Goal: Information Seeking & Learning: Find specific page/section

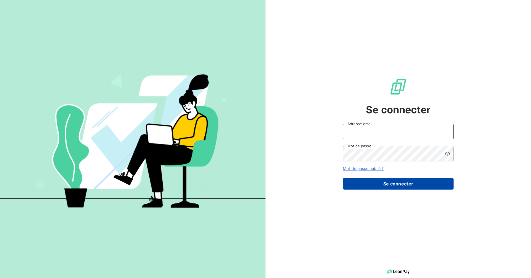
type input "[PERSON_NAME][EMAIL_ADDRESS][PERSON_NAME][DOMAIN_NAME]"
click at [392, 183] on button "Se connecter" at bounding box center [398, 184] width 111 height 12
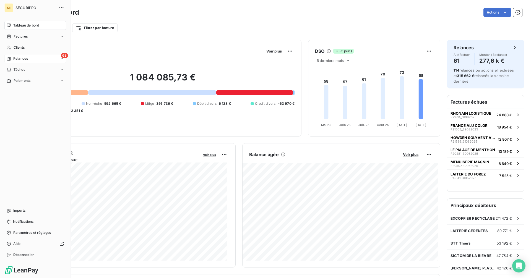
click at [14, 59] on span "Relances" at bounding box center [20, 58] width 15 height 5
click at [21, 67] on div "À effectuer" at bounding box center [38, 69] width 55 height 9
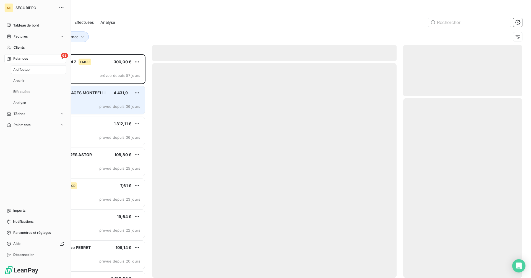
scroll to position [220, 115]
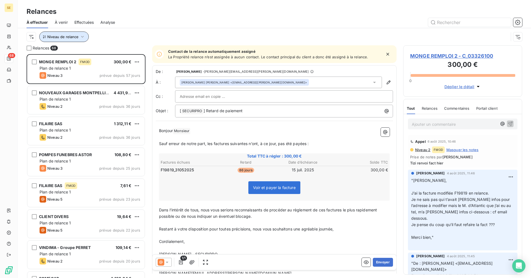
click at [65, 35] on span "Niveau de relance" at bounding box center [62, 37] width 31 height 4
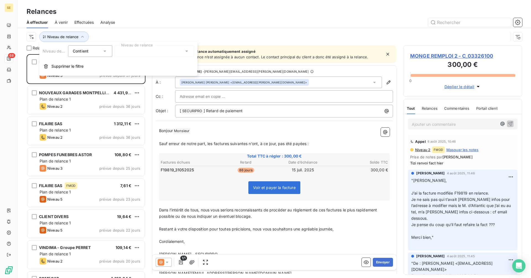
click at [139, 49] on div at bounding box center [155, 51] width 80 height 12
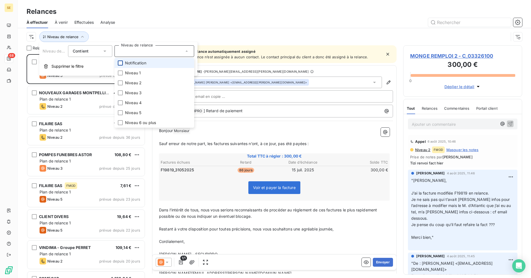
click at [120, 63] on div at bounding box center [120, 63] width 5 height 5
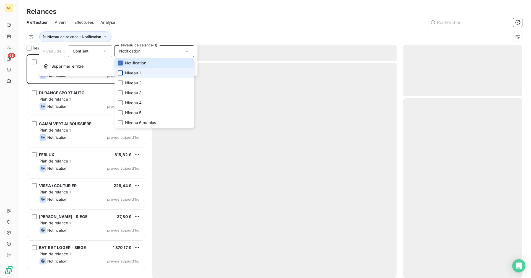
scroll to position [220, 115]
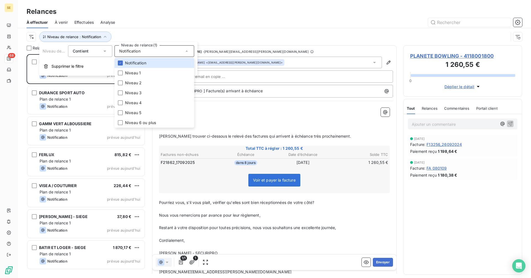
click at [153, 16] on div "Relances" at bounding box center [275, 12] width 514 height 10
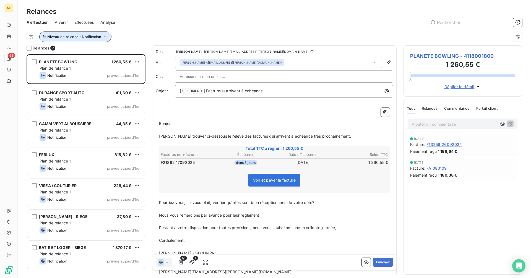
click at [106, 38] on icon "button" at bounding box center [105, 37] width 6 height 6
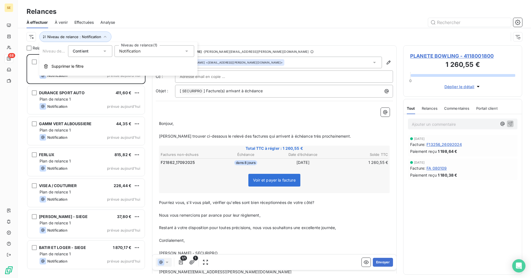
click at [125, 53] on span "Notification" at bounding box center [129, 51] width 21 height 6
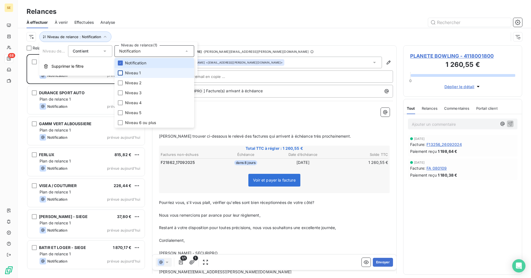
click at [120, 72] on div at bounding box center [120, 73] width 5 height 5
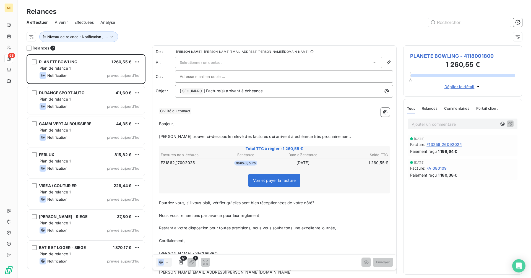
click at [125, 36] on div "Niveau de relance : Notification , ..." at bounding box center [268, 37] width 482 height 11
click at [519, 37] on icon "button" at bounding box center [518, 37] width 6 height 6
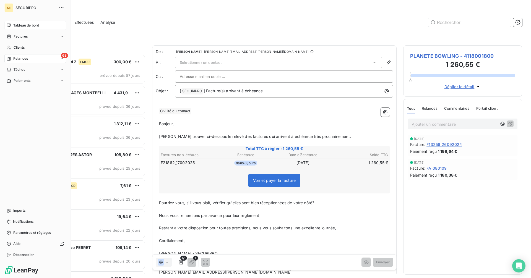
click at [9, 25] on icon at bounding box center [9, 25] width 4 height 4
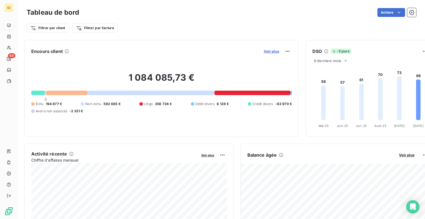
click at [271, 50] on span "Voir plus" at bounding box center [271, 51] width 15 height 4
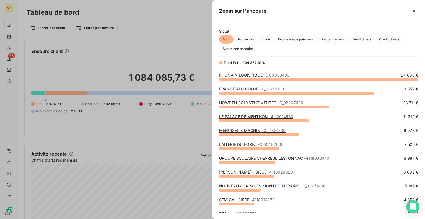
scroll to position [136, 208]
click at [173, 33] on div at bounding box center [212, 109] width 425 height 219
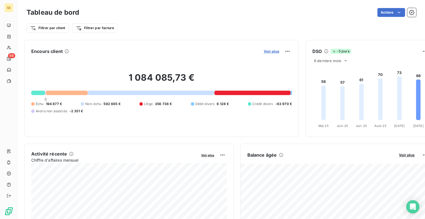
click at [270, 51] on span "Voir plus" at bounding box center [271, 51] width 15 height 4
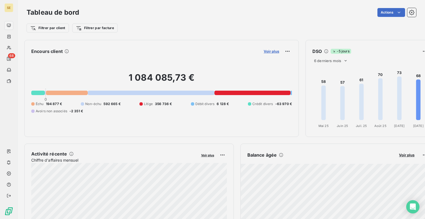
scroll to position [214, 208]
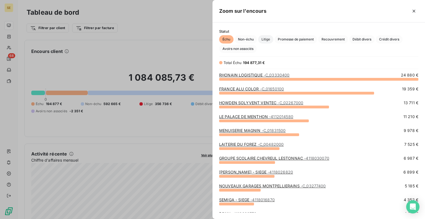
click at [263, 37] on span "Litige" at bounding box center [265, 39] width 15 height 8
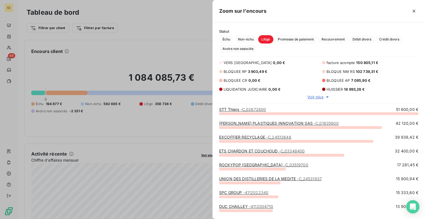
scroll to position [102, 208]
click at [321, 98] on span "Voir plus" at bounding box center [315, 97] width 16 height 6
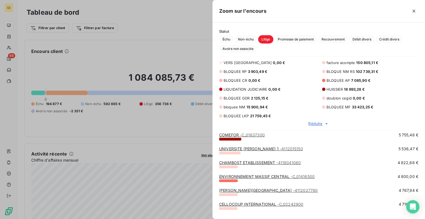
scroll to position [221, 0]
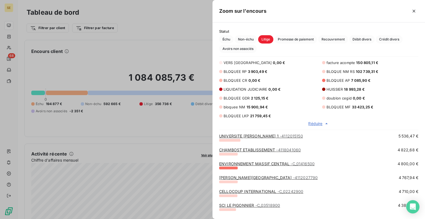
click at [284, 164] on link "ENVIRONNEMENT MASSIF CENTRAL - C_01416500" at bounding box center [266, 163] width 95 height 5
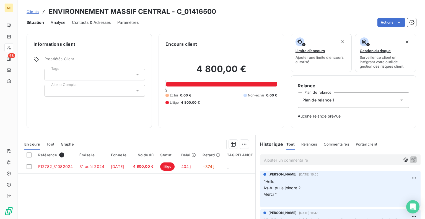
drag, startPoint x: 381, startPoint y: 189, endPoint x: 271, endPoint y: 12, distance: 208.1
click at [273, 13] on div "Clients ENVIRONNEMENT MASSIF CENTRAL - C_01416500" at bounding box center [221, 12] width 407 height 10
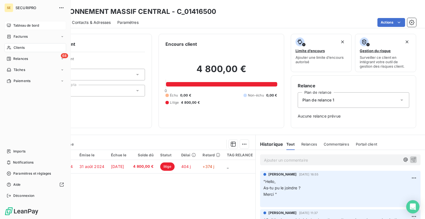
click at [17, 29] on div "Tableau de bord" at bounding box center [35, 25] width 62 height 9
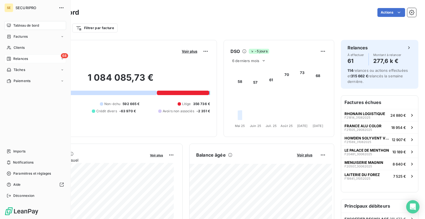
click at [20, 57] on span "Relances" at bounding box center [20, 58] width 15 height 5
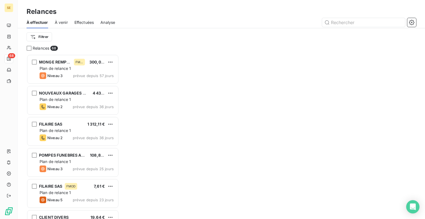
scroll to position [160, 88]
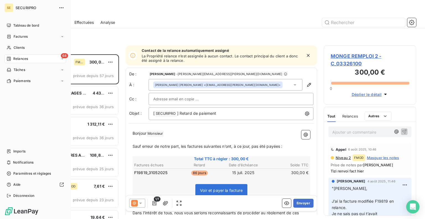
click at [26, 59] on span "Relances" at bounding box center [20, 58] width 15 height 5
click at [33, 46] on div "Clients" at bounding box center [35, 47] width 62 height 9
click at [32, 28] on div "Tableau de bord" at bounding box center [35, 25] width 62 height 9
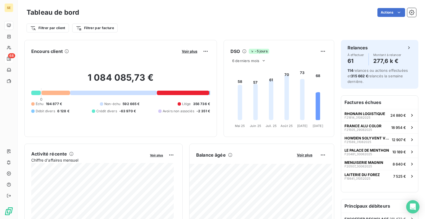
click at [183, 57] on div "1 084 085,73 € 0 Échu 194 877 € Non-échu 592 665 € Litige 356 736 € Débit diver…" at bounding box center [120, 93] width 179 height 74
click at [184, 50] on span "Voir plus" at bounding box center [189, 51] width 15 height 4
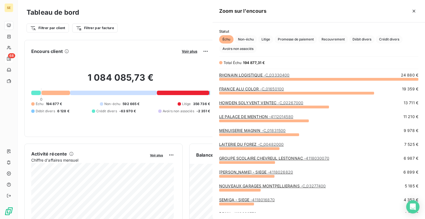
scroll to position [136, 208]
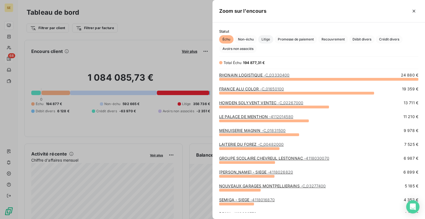
click at [267, 42] on span "Litige" at bounding box center [265, 39] width 15 height 8
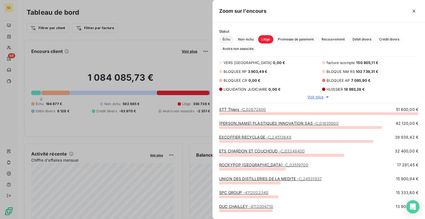
click at [224, 40] on span "Échu" at bounding box center [226, 39] width 14 height 8
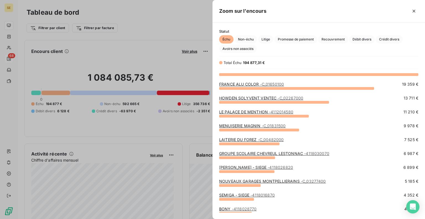
scroll to position [0, 0]
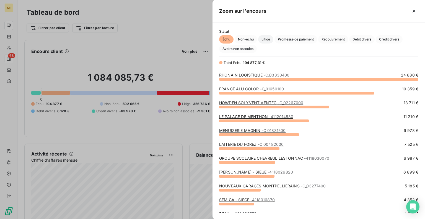
click at [267, 42] on span "Litige" at bounding box center [265, 39] width 15 height 8
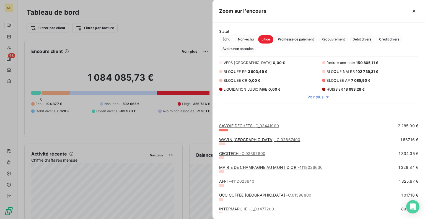
scroll to position [415, 0]
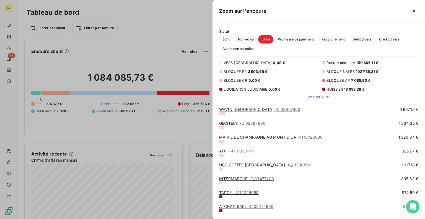
click at [186, 24] on div at bounding box center [212, 109] width 425 height 219
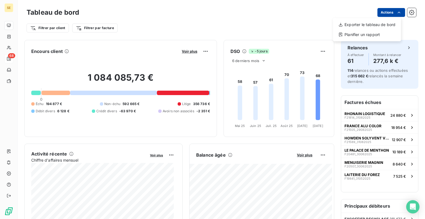
click at [377, 11] on html "SE 68 Tableau de bord Actions Exporter le tableau de bord Planifier un rapport …" at bounding box center [212, 109] width 425 height 219
click at [183, 53] on html "SE 68 Tableau de bord Actions Filtrer par client Filtrer par facture Encours cl…" at bounding box center [212, 109] width 425 height 219
click at [199, 51] on html "SE 68 Tableau de bord Actions Filtrer par client Filtrer par facture Encours cl…" at bounding box center [212, 109] width 425 height 219
click at [190, 50] on html "SE 68 Tableau de bord Actions Filtrer par client Filtrer par facture Encours cl…" at bounding box center [212, 109] width 425 height 219
click at [202, 50] on html "SE 68 Tableau de bord Actions Filtrer par client Filtrer par facture Encours cl…" at bounding box center [212, 109] width 425 height 219
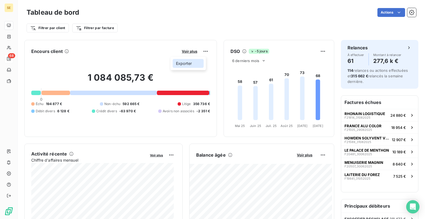
click at [190, 63] on div "Exporter" at bounding box center [188, 63] width 31 height 9
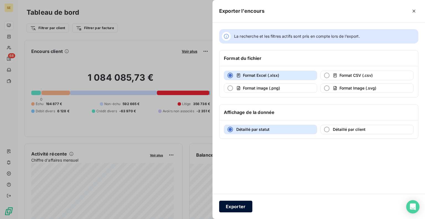
click at [243, 210] on button "Exporter" at bounding box center [235, 206] width 33 height 12
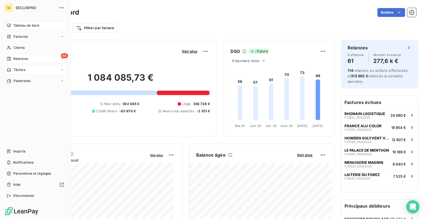
click at [15, 72] on span "Tâches" at bounding box center [20, 69] width 12 height 5
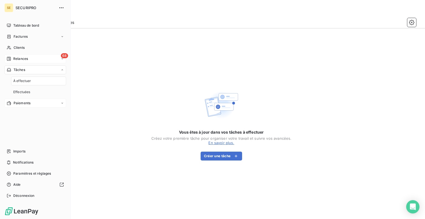
click at [25, 106] on div "Paiements" at bounding box center [35, 103] width 62 height 9
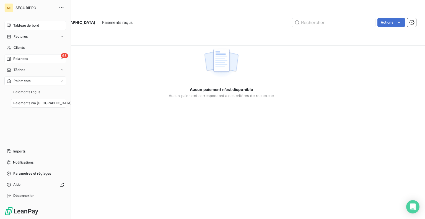
click at [27, 26] on span "Tableau de bord" at bounding box center [26, 25] width 26 height 5
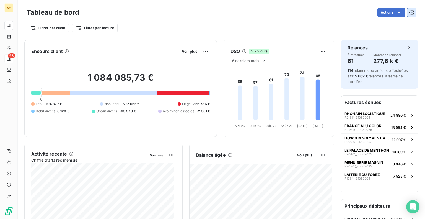
click at [410, 10] on button "button" at bounding box center [411, 12] width 9 height 9
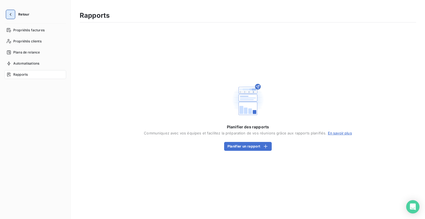
click at [8, 16] on icon "button" at bounding box center [11, 15] width 6 height 6
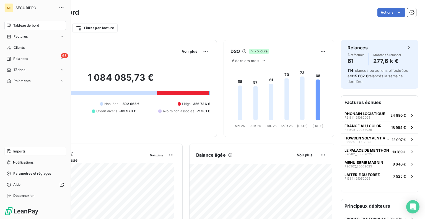
click at [30, 152] on div "Imports" at bounding box center [35, 151] width 62 height 9
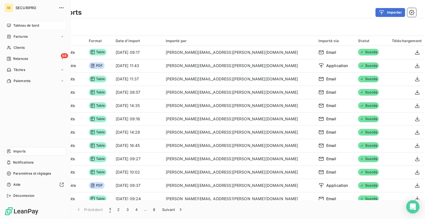
click at [15, 24] on span "Tableau de bord" at bounding box center [26, 25] width 26 height 5
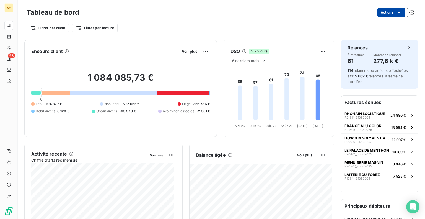
click at [389, 9] on html "SE 68 Tableau de bord Actions Filtrer par client Filtrer par facture Encours cl…" at bounding box center [212, 109] width 425 height 219
click at [409, 12] on html "SE 68 Tableau de bord Actions Filtrer par client Filtrer par facture Encours cl…" at bounding box center [212, 109] width 425 height 219
click at [409, 12] on icon "button" at bounding box center [412, 13] width 6 height 6
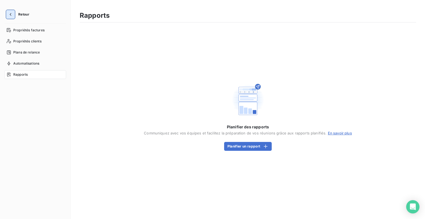
click at [9, 13] on icon "button" at bounding box center [11, 15] width 6 height 6
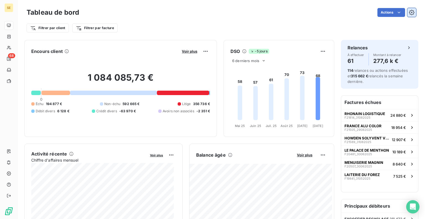
click at [409, 11] on icon "button" at bounding box center [412, 13] width 6 height 6
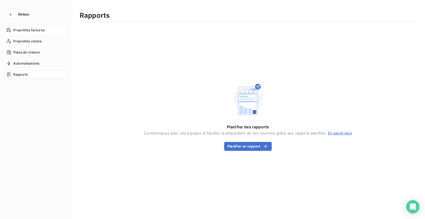
click at [29, 31] on span "Propriétés factures" at bounding box center [28, 30] width 31 height 5
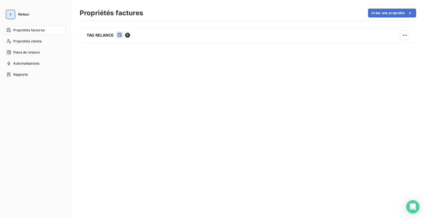
click at [7, 16] on button "button" at bounding box center [10, 14] width 9 height 9
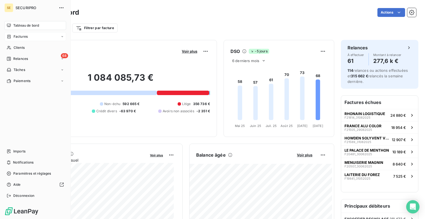
click at [18, 37] on span "Factures" at bounding box center [21, 36] width 14 height 5
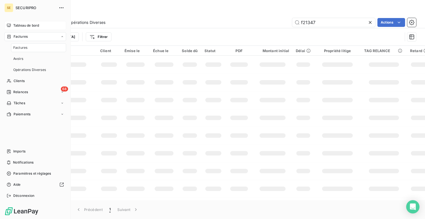
click at [21, 26] on span "Tableau de bord" at bounding box center [26, 25] width 26 height 5
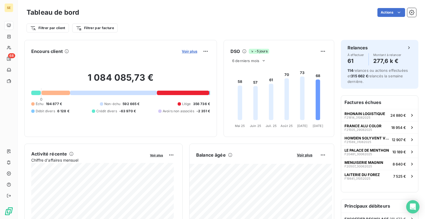
click at [185, 50] on span "Voir plus" at bounding box center [189, 51] width 15 height 4
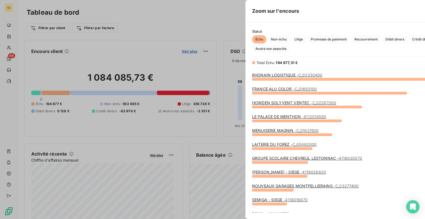
scroll to position [214, 208]
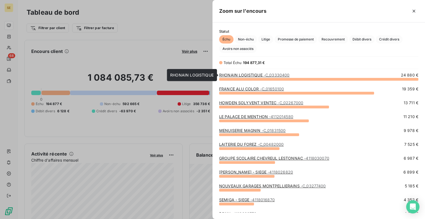
click at [280, 76] on span "- C_03330400" at bounding box center [277, 74] width 26 height 5
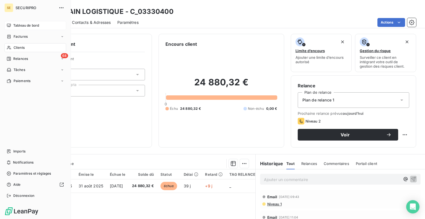
click at [19, 23] on div "Tableau de bord" at bounding box center [35, 25] width 62 height 9
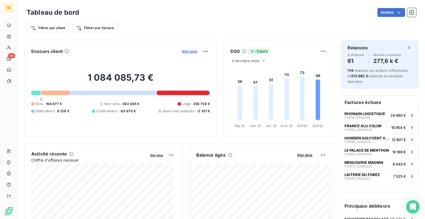
click at [187, 51] on span "Voir plus" at bounding box center [189, 51] width 15 height 4
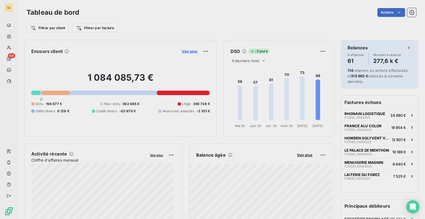
scroll to position [4, 4]
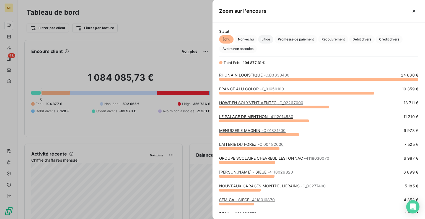
click at [269, 39] on span "Litige" at bounding box center [265, 39] width 15 height 8
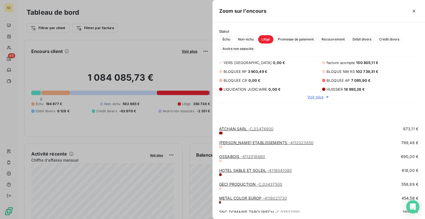
scroll to position [537, 0]
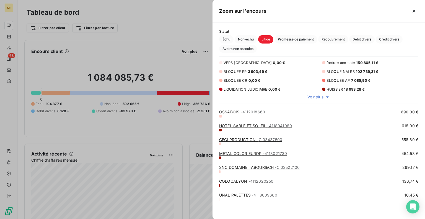
click at [316, 97] on span "Voir plus" at bounding box center [315, 97] width 16 height 6
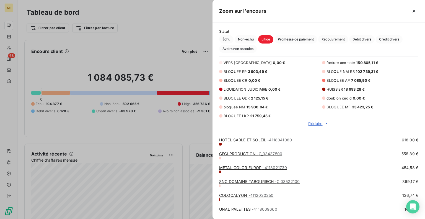
scroll to position [564, 0]
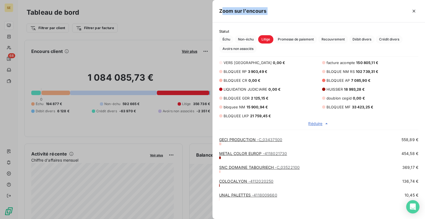
drag, startPoint x: 334, startPoint y: 14, endPoint x: 222, endPoint y: 14, distance: 112.6
click at [221, 14] on div "Zoom sur l’encours" at bounding box center [319, 11] width 213 height 22
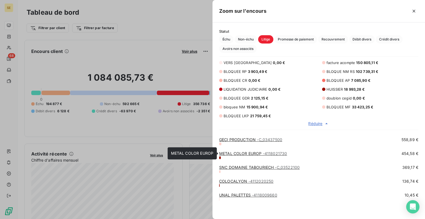
click at [276, 152] on span "- 4118021730" at bounding box center [275, 153] width 24 height 5
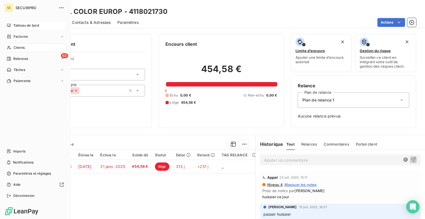
click at [11, 59] on html "SE SECURIPRO Tableau de bord Factures Clients 68 Relances Tâches Paiements Impo…" at bounding box center [212, 109] width 425 height 219
click at [17, 62] on div "68 Relances" at bounding box center [35, 58] width 62 height 9
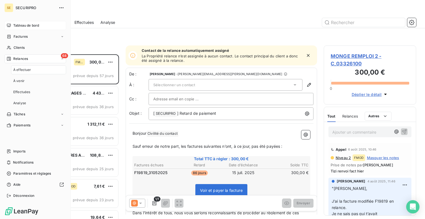
scroll to position [160, 88]
click at [12, 27] on div "Tableau de bord" at bounding box center [35, 25] width 62 height 9
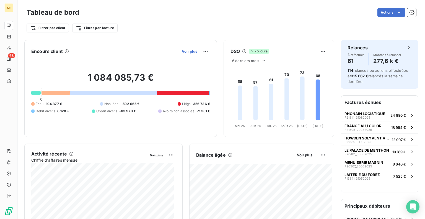
click at [188, 51] on span "Voir plus" at bounding box center [189, 51] width 15 height 4
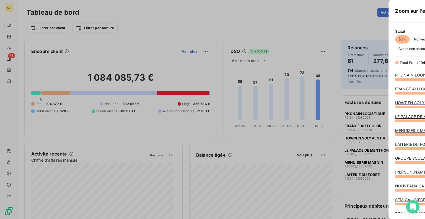
scroll to position [214, 208]
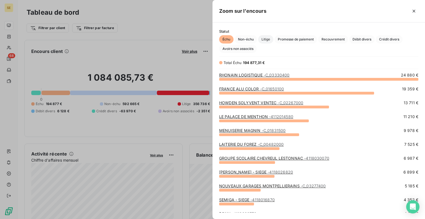
click at [270, 40] on span "Litige" at bounding box center [265, 39] width 15 height 8
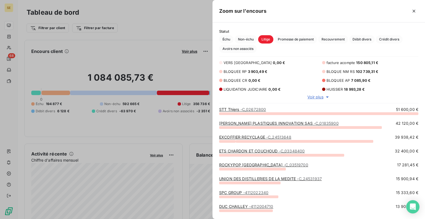
scroll to position [4, 4]
click at [348, 89] on span "18 993,28 €" at bounding box center [354, 89] width 21 height 4
click at [177, 18] on div at bounding box center [212, 109] width 425 height 219
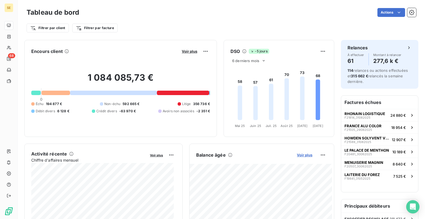
click at [305, 153] on span "Voir plus" at bounding box center [304, 154] width 15 height 4
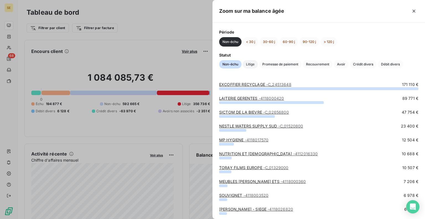
click at [248, 64] on span "Litige" at bounding box center [250, 64] width 15 height 8
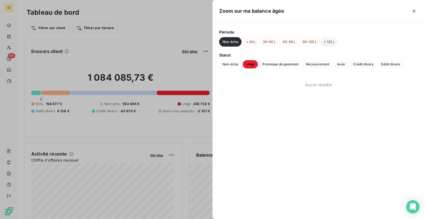
click at [331, 43] on button "> 120 j" at bounding box center [328, 41] width 17 height 9
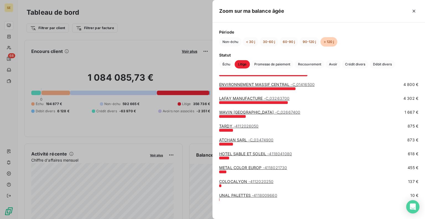
scroll to position [0, 0]
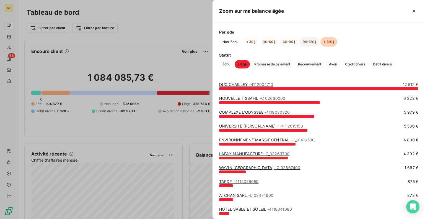
click at [309, 43] on button "90-120 j" at bounding box center [309, 41] width 20 height 9
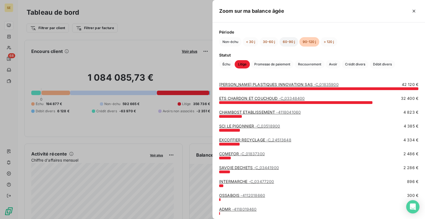
click at [286, 42] on button "60-90 j" at bounding box center [288, 41] width 19 height 9
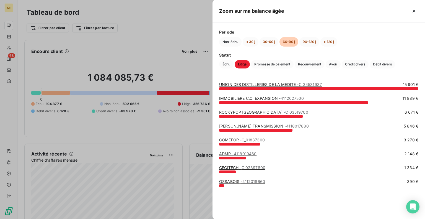
click at [113, 138] on div at bounding box center [212, 109] width 425 height 219
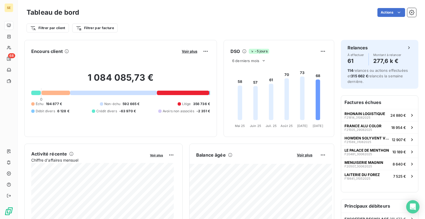
click at [176, 90] on div "1 084 085,73 € 0 Échu 194 877 € Non-échu 592 665 € Litige 356 736 € Débit diver…" at bounding box center [120, 93] width 179 height 74
click at [178, 94] on div at bounding box center [183, 92] width 52 height 4
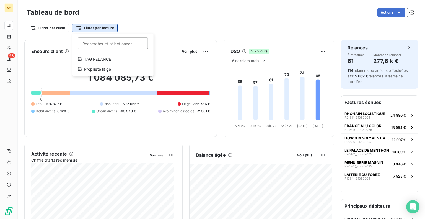
click at [106, 29] on html "SE 68 Tableau de bord Actions Filtrer par client Filtrer par facture Rechercher…" at bounding box center [212, 109] width 425 height 219
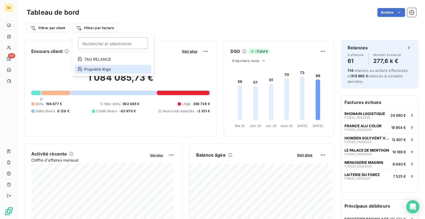
click at [107, 68] on div "Propriété litige" at bounding box center [113, 69] width 77 height 9
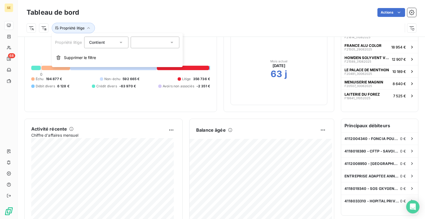
scroll to position [58, 0]
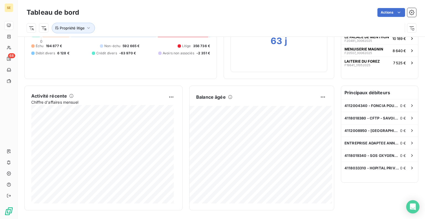
click at [148, 22] on div "Propriété litige" at bounding box center [222, 25] width 390 height 15
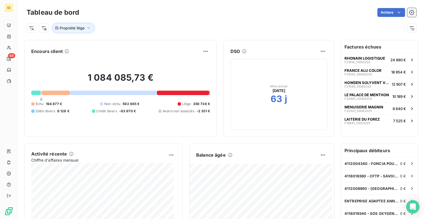
click at [184, 93] on div at bounding box center [183, 92] width 52 height 4
click at [184, 91] on div at bounding box center [183, 92] width 52 height 4
click at [84, 29] on button "Propriété litige" at bounding box center [73, 28] width 43 height 11
click at [115, 17] on div "Tableau de bord Actions" at bounding box center [222, 13] width 390 height 12
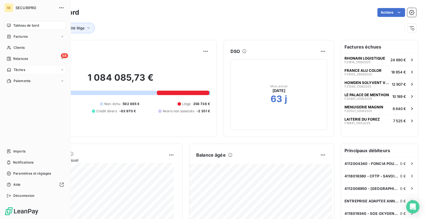
click at [17, 71] on span "Tâches" at bounding box center [20, 69] width 12 height 5
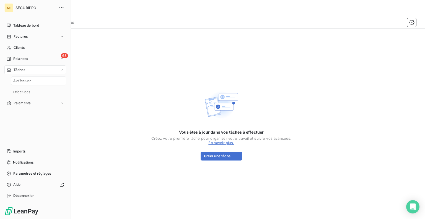
click at [22, 81] on span "À effectuer" at bounding box center [22, 80] width 18 height 5
click at [27, 163] on span "Notifications" at bounding box center [23, 162] width 20 height 5
click at [33, 180] on div "Aide" at bounding box center [35, 184] width 62 height 9
click at [21, 59] on span "Relances" at bounding box center [20, 58] width 15 height 5
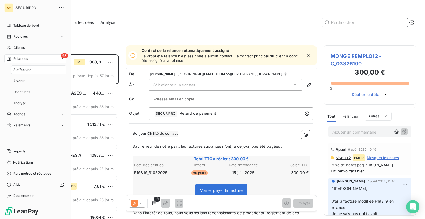
scroll to position [160, 88]
click at [21, 59] on span "Relances" at bounding box center [20, 58] width 15 height 5
click at [38, 102] on div "Analyse" at bounding box center [38, 103] width 55 height 9
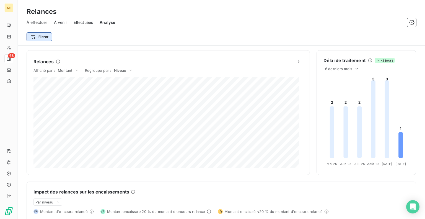
click at [35, 37] on html "SE 68 Relances À effectuer À venir Effectuées Analyse Filtrer Relances Affiché …" at bounding box center [212, 109] width 425 height 219
type input "LITIGE"
click at [177, 33] on html "SE 68 Relances À effectuer À venir Effectuées Analyse Filtrer LITIGE Rechercher…" at bounding box center [212, 109] width 425 height 219
click at [413, 22] on icon "button" at bounding box center [412, 23] width 6 height 6
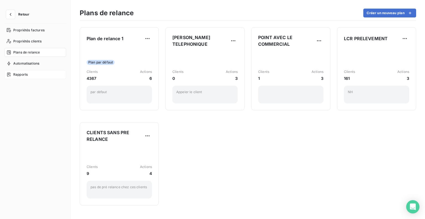
click at [25, 72] on span "Rapports" at bounding box center [20, 74] width 14 height 5
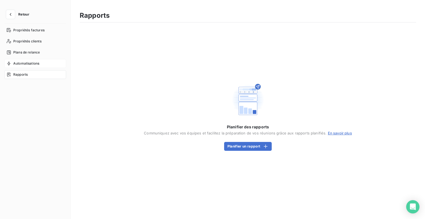
click at [36, 63] on span "Automatisations" at bounding box center [26, 63] width 26 height 5
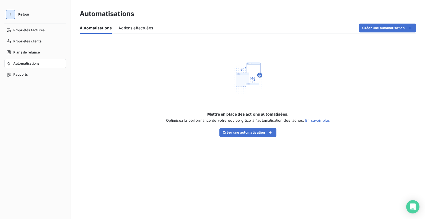
click at [11, 14] on icon "button" at bounding box center [11, 15] width 6 height 6
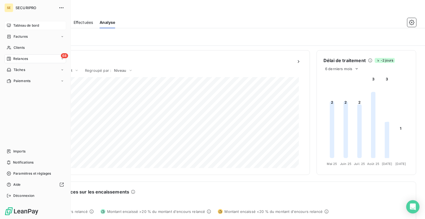
click at [26, 26] on span "Tableau de bord" at bounding box center [26, 25] width 26 height 5
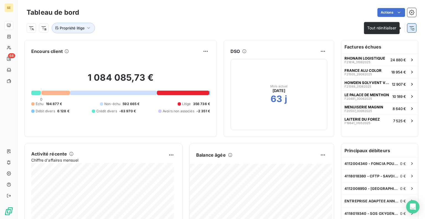
click at [409, 28] on icon "button" at bounding box center [412, 28] width 6 height 6
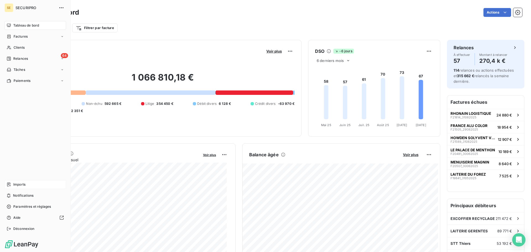
click at [19, 183] on span "Imports" at bounding box center [19, 184] width 12 height 5
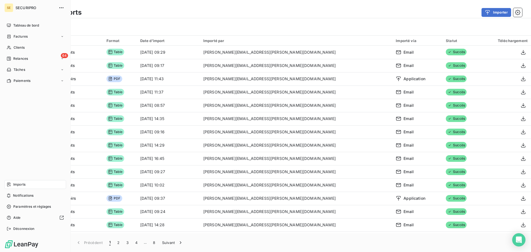
click at [14, 25] on span "Tableau de bord" at bounding box center [26, 25] width 26 height 5
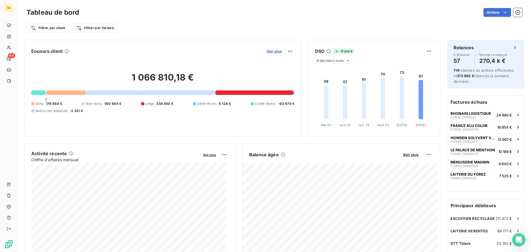
click at [270, 51] on span "Voir plus" at bounding box center [273, 51] width 15 height 4
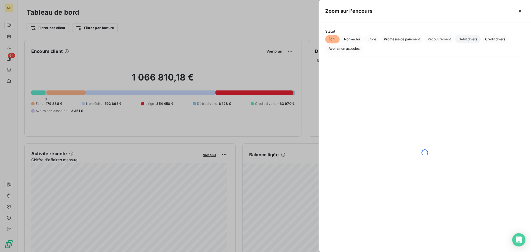
click at [425, 38] on span "Débit divers" at bounding box center [467, 39] width 25 height 8
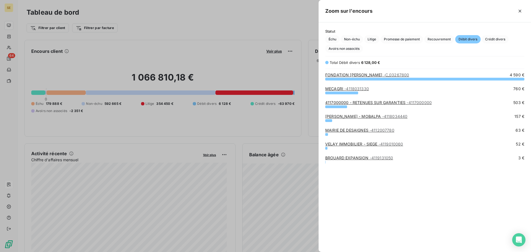
scroll to position [169, 208]
click at [339, 88] on link "MECAGRI - 4118031330" at bounding box center [347, 88] width 44 height 5
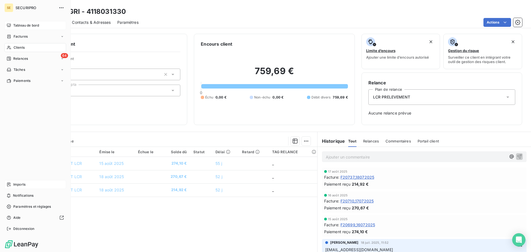
click at [15, 25] on span "Tableau de bord" at bounding box center [26, 25] width 26 height 5
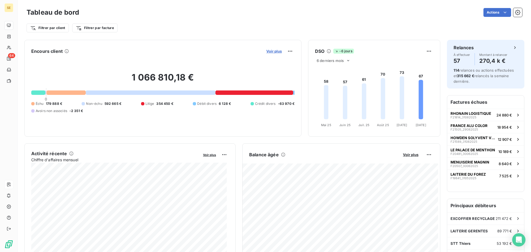
click at [274, 52] on span "Voir plus" at bounding box center [273, 51] width 15 height 4
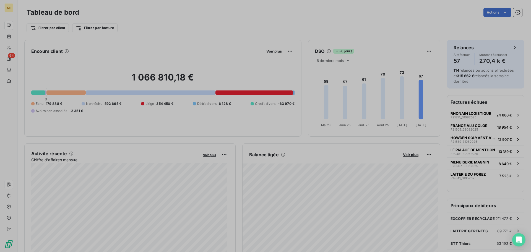
scroll to position [248, 208]
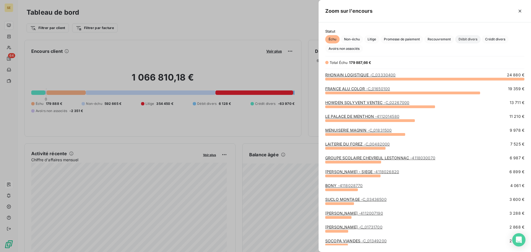
click at [425, 40] on span "Débit divers" at bounding box center [467, 39] width 25 height 8
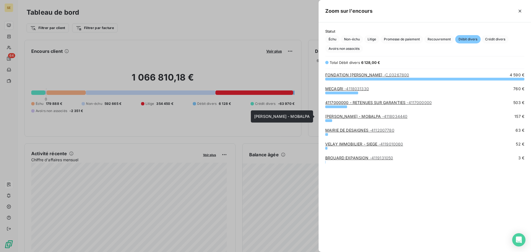
click at [351, 117] on link "PACORET SAVIGNEUX - MOBALPA - 4118034440" at bounding box center [366, 116] width 82 height 5
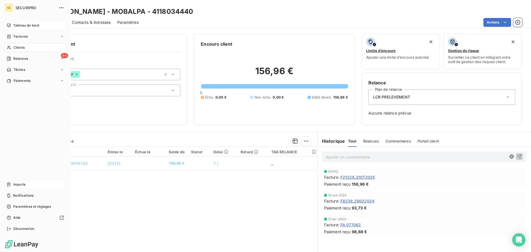
click at [13, 24] on span "Tableau de bord" at bounding box center [26, 25] width 26 height 5
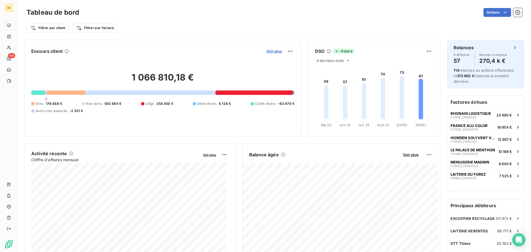
click at [273, 49] on span "Voir plus" at bounding box center [273, 51] width 15 height 4
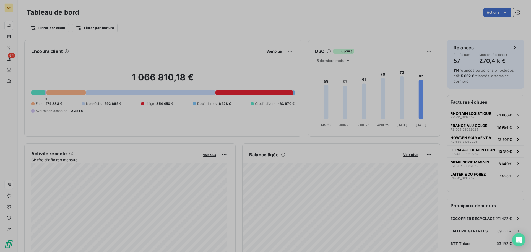
scroll to position [248, 208]
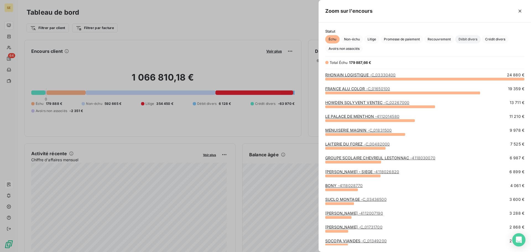
click at [425, 40] on span "Débit divers" at bounding box center [467, 39] width 25 height 8
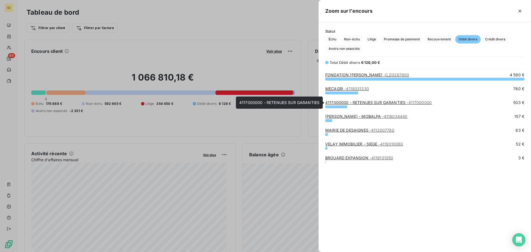
click at [400, 102] on link "4117000000 - RETENUES SUR GARANTIES - 4117000000" at bounding box center [378, 102] width 107 height 5
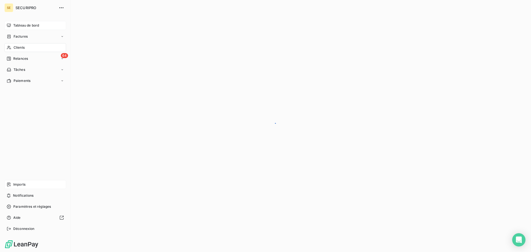
click at [35, 24] on span "Tableau de bord" at bounding box center [26, 25] width 26 height 5
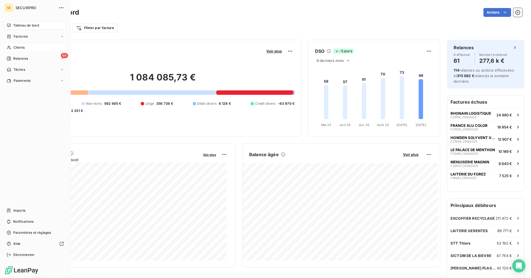
click at [12, 45] on div "Clients" at bounding box center [35, 47] width 62 height 9
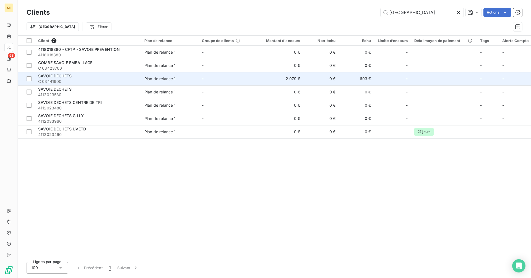
type input "savoie"
click at [181, 82] on td "Plan de relance 1" at bounding box center [170, 78] width 58 height 13
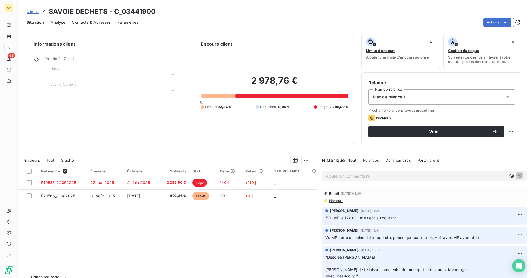
click at [37, 12] on span "Clients" at bounding box center [33, 11] width 12 height 4
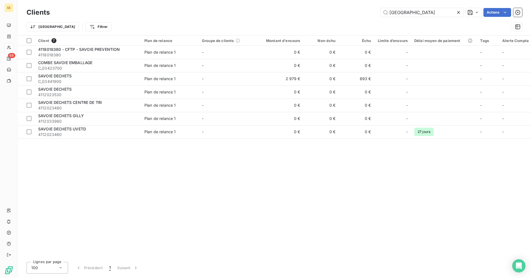
drag, startPoint x: 390, startPoint y: 12, endPoint x: 349, endPoint y: 12, distance: 41.2
click at [349, 12] on div "savoie Actions" at bounding box center [289, 12] width 466 height 9
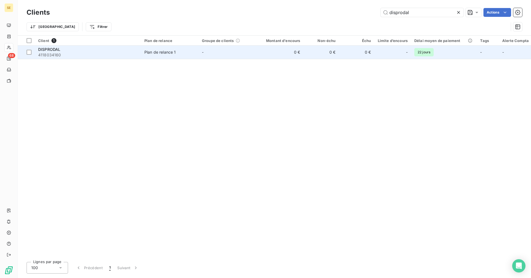
type input "disprodal"
click at [51, 50] on span "DISPRODAL" at bounding box center [49, 49] width 22 height 5
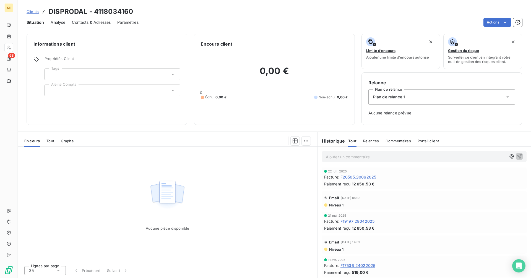
click at [52, 140] on span "Tout" at bounding box center [50, 141] width 8 height 4
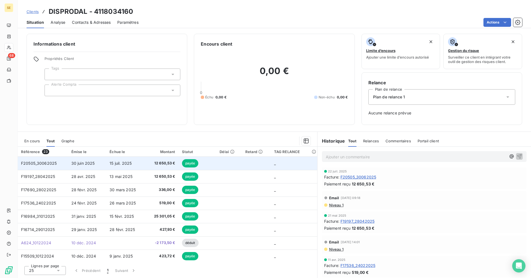
click at [123, 164] on span "15 juil. 2025" at bounding box center [121, 163] width 22 height 5
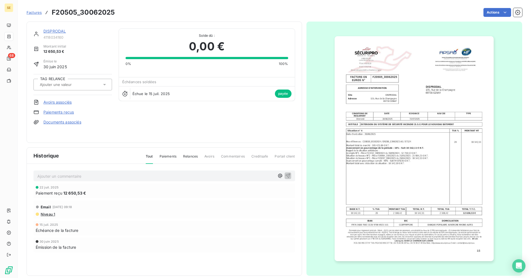
click at [51, 32] on link "DISPRODAL" at bounding box center [54, 31] width 22 height 5
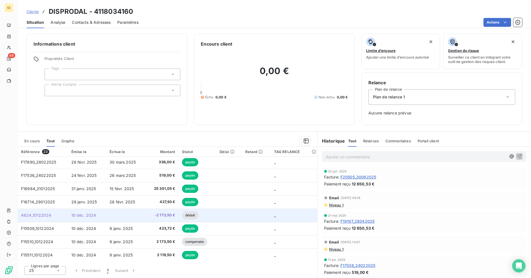
scroll to position [55, 0]
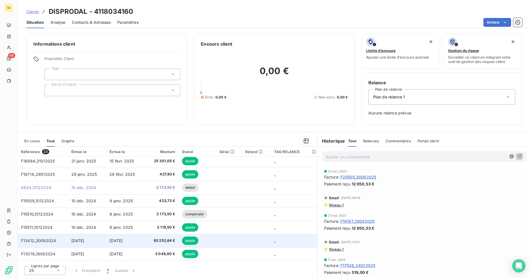
click at [117, 218] on span "30 sept. 2024" at bounding box center [116, 241] width 13 height 5
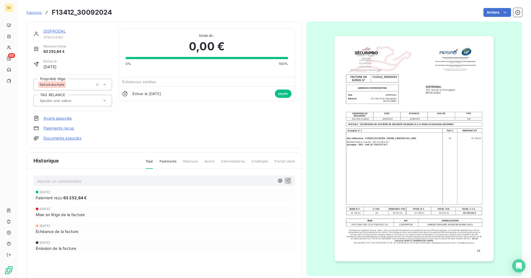
click at [58, 30] on link "DISPRODAL" at bounding box center [54, 31] width 22 height 5
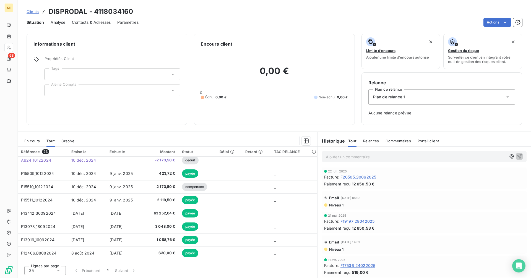
scroll to position [83, 0]
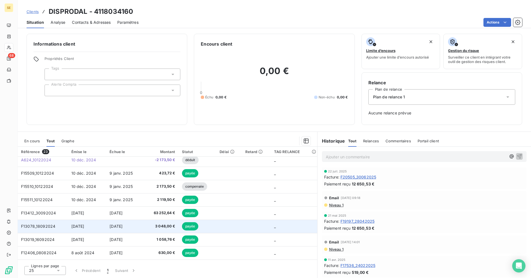
click at [115, 218] on span "18 oct. 2024" at bounding box center [116, 226] width 13 height 5
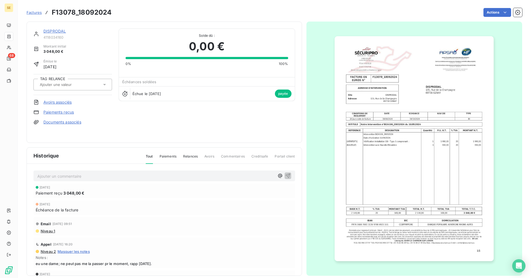
click at [57, 31] on link "DISPRODAL" at bounding box center [54, 31] width 22 height 5
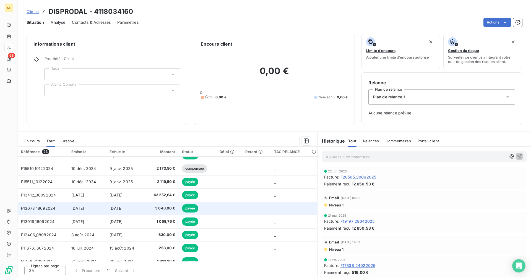
scroll to position [111, 0]
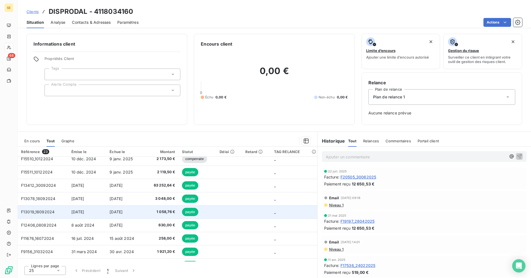
click at [121, 213] on span "16 oct. 2024" at bounding box center [116, 212] width 13 height 5
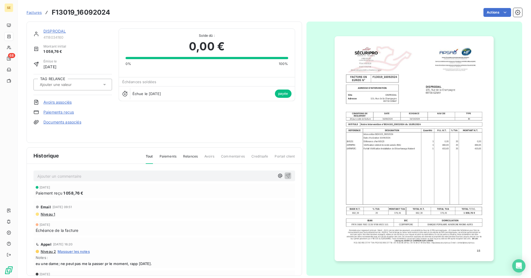
click at [37, 13] on span "Factures" at bounding box center [34, 12] width 15 height 4
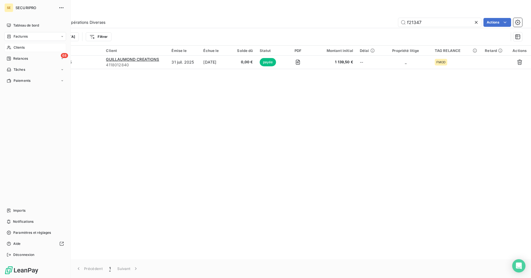
click at [12, 45] on div "Clients" at bounding box center [35, 47] width 62 height 9
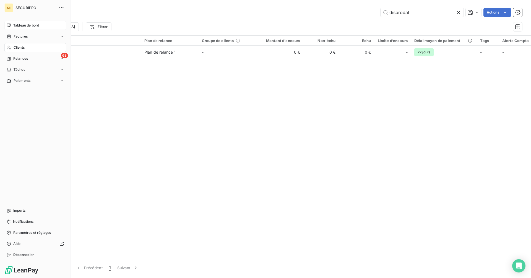
click at [14, 24] on span "Tableau de bord" at bounding box center [26, 25] width 26 height 5
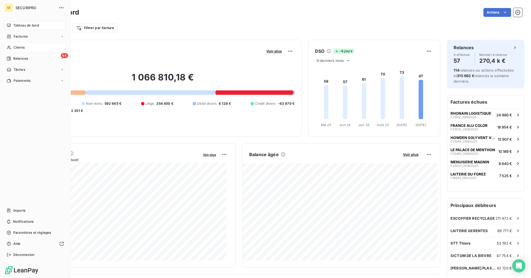
click at [13, 48] on div "Clients" at bounding box center [35, 47] width 62 height 9
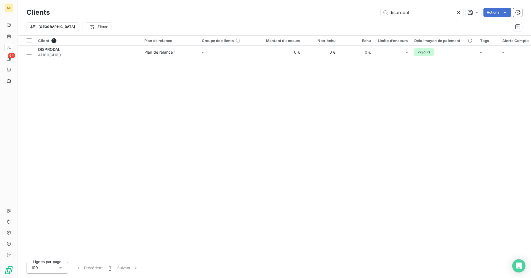
drag, startPoint x: 403, startPoint y: 14, endPoint x: 298, endPoint y: 11, distance: 105.2
click at [298, 11] on div "disprodal Actions" at bounding box center [289, 12] width 466 height 9
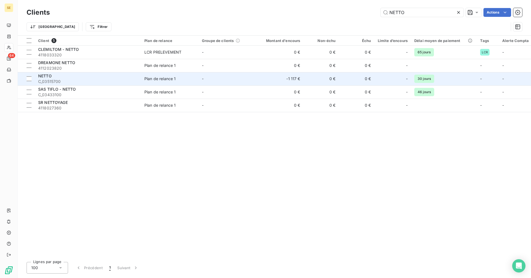
type input "NETTO"
click at [284, 79] on td "-1 117 €" at bounding box center [280, 78] width 48 height 13
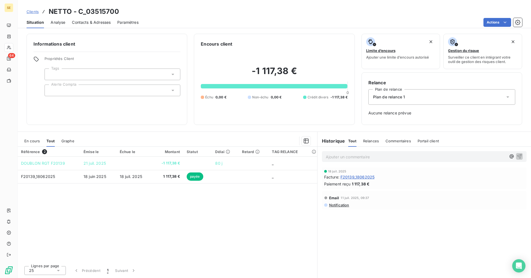
click at [35, 140] on span "En cours" at bounding box center [31, 141] width 15 height 4
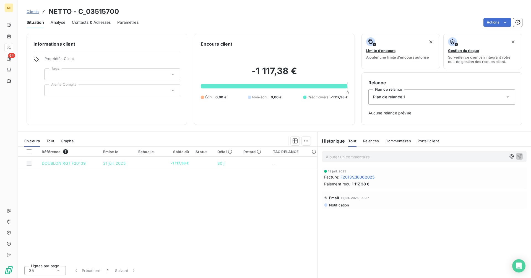
click at [48, 142] on span "Tout" at bounding box center [50, 141] width 8 height 4
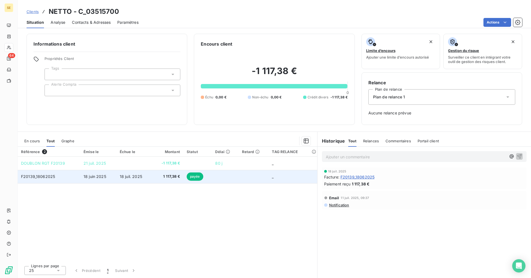
click at [143, 180] on td "18 juil. 2025" at bounding box center [134, 176] width 36 height 13
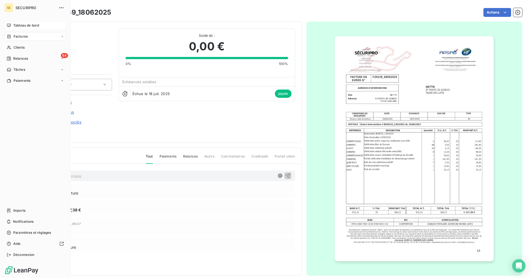
click at [28, 21] on div "Tableau de bord" at bounding box center [35, 25] width 62 height 9
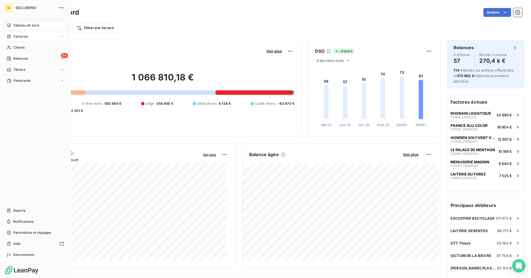
click at [15, 36] on span "Factures" at bounding box center [21, 36] width 14 height 5
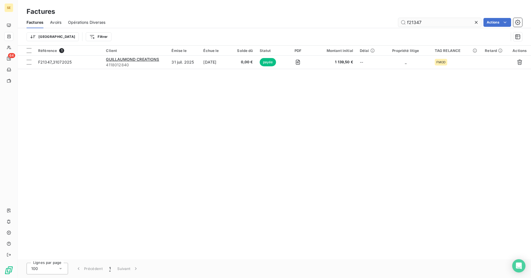
drag, startPoint x: 439, startPoint y: 21, endPoint x: 412, endPoint y: 20, distance: 26.9
click at [412, 20] on input "f21347" at bounding box center [439, 22] width 83 height 9
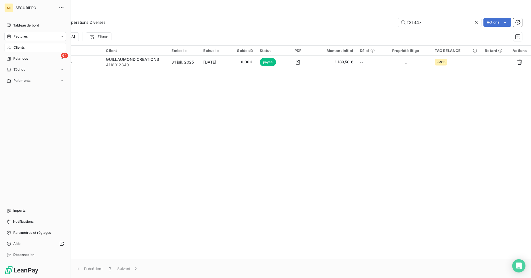
click at [9, 47] on icon at bounding box center [9, 47] width 5 height 4
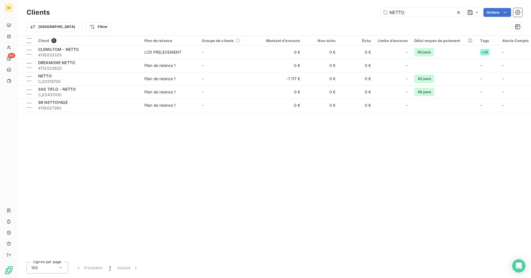
drag, startPoint x: 413, startPoint y: 12, endPoint x: 369, endPoint y: 12, distance: 43.4
click at [369, 12] on div "NETTO Actions" at bounding box center [289, 12] width 466 height 9
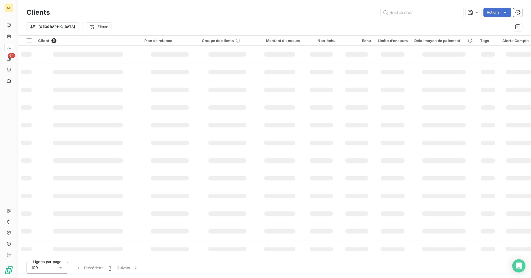
type input "8"
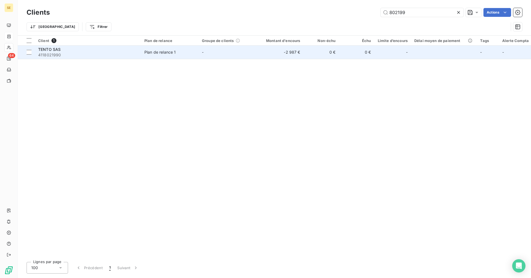
type input "802199"
click at [71, 51] on div "TENTO SAS" at bounding box center [88, 50] width 100 height 6
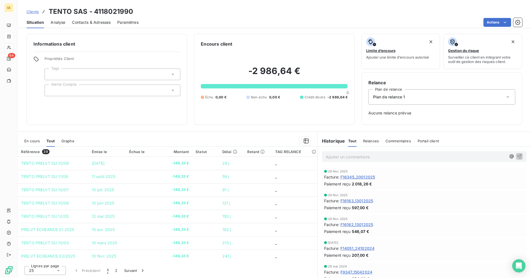
click at [32, 141] on span "En cours" at bounding box center [31, 141] width 15 height 4
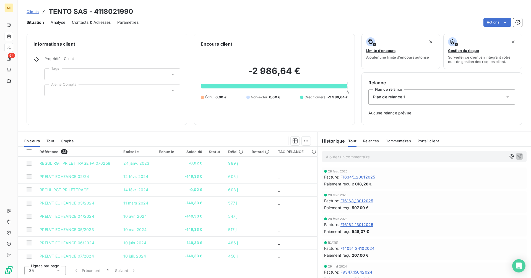
click at [51, 140] on span "Tout" at bounding box center [50, 141] width 8 height 4
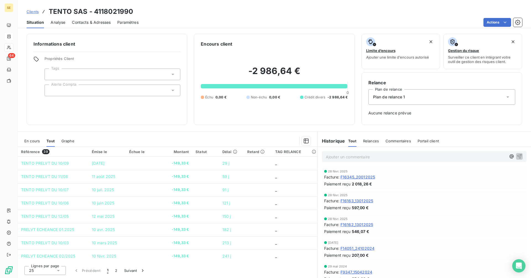
click at [362, 177] on span "F16345_20012025" at bounding box center [358, 177] width 35 height 6
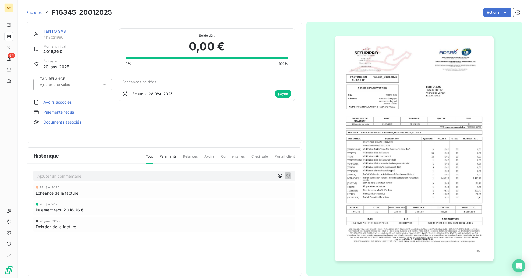
click at [449, 107] on img "button" at bounding box center [414, 148] width 159 height 225
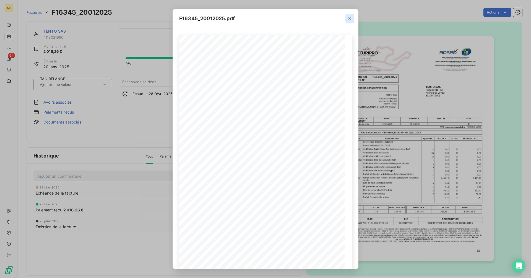
click at [349, 20] on icon "button" at bounding box center [350, 18] width 3 height 3
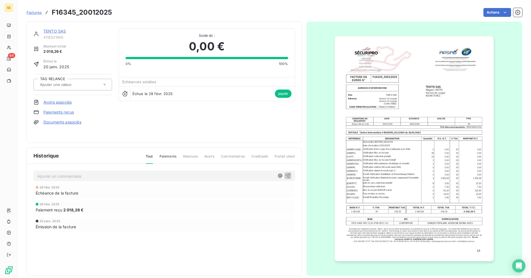
click at [57, 29] on link "TENTO SAS" at bounding box center [54, 31] width 22 height 5
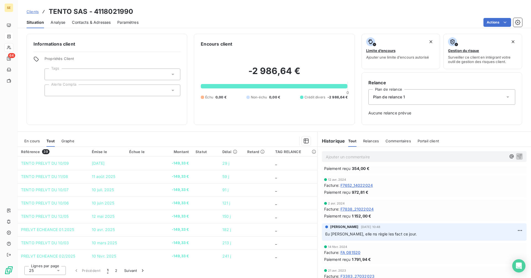
scroll to position [138, 0]
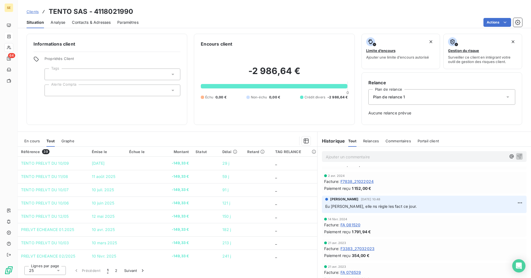
click at [354, 223] on span "FA 081520" at bounding box center [351, 225] width 20 height 6
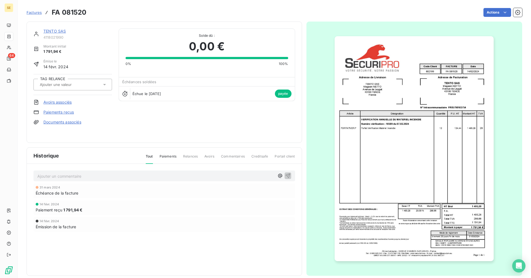
click at [45, 31] on link "TENTO SAS" at bounding box center [54, 31] width 22 height 5
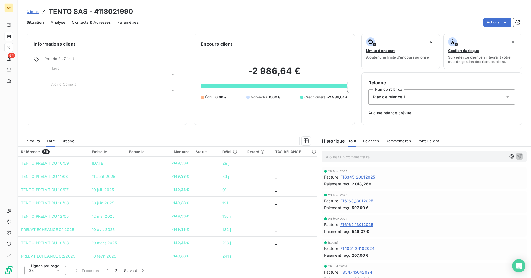
click at [364, 176] on span "F16345_20012025" at bounding box center [358, 177] width 35 height 6
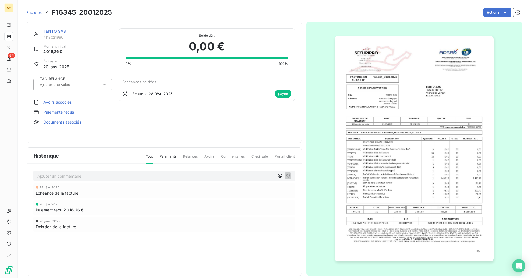
click at [375, 162] on img "button" at bounding box center [414, 148] width 159 height 225
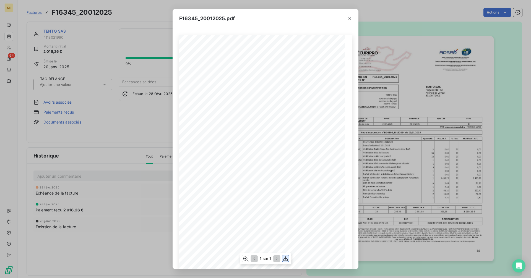
click at [286, 260] on icon "button" at bounding box center [286, 259] width 6 height 6
click at [351, 17] on icon "button" at bounding box center [350, 19] width 6 height 6
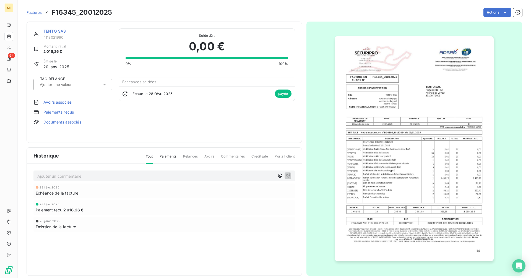
click at [60, 30] on link "TENTO SAS" at bounding box center [54, 31] width 22 height 5
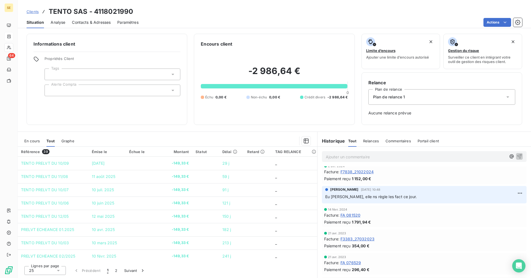
scroll to position [138, 0]
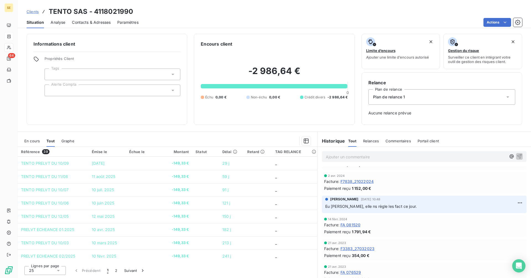
click at [353, 182] on span "F7838_21022024" at bounding box center [357, 182] width 33 height 6
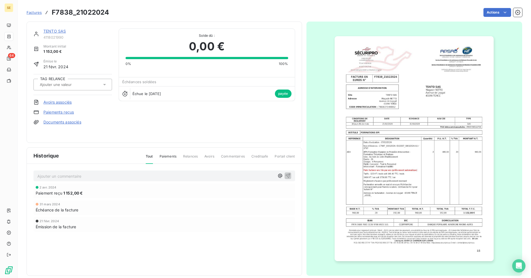
click at [420, 163] on img "button" at bounding box center [414, 148] width 159 height 225
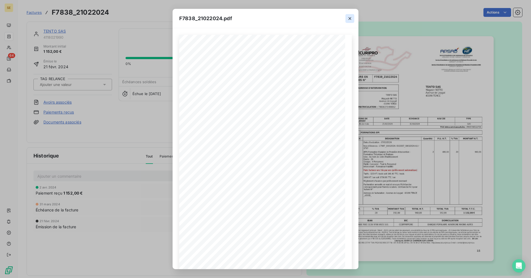
click at [351, 17] on icon "button" at bounding box center [350, 18] width 3 height 3
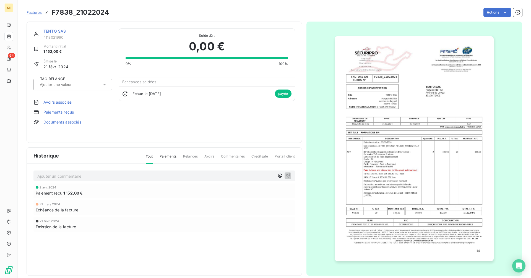
click at [63, 31] on link "TENTO SAS" at bounding box center [54, 31] width 22 height 5
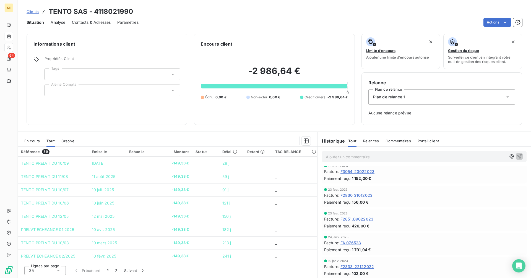
scroll to position [265, 0]
click at [364, 217] on span "F2851_09022023" at bounding box center [357, 218] width 33 height 6
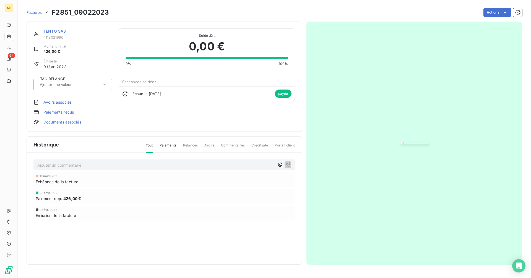
click at [51, 31] on link "TENTO SAS" at bounding box center [54, 31] width 22 height 5
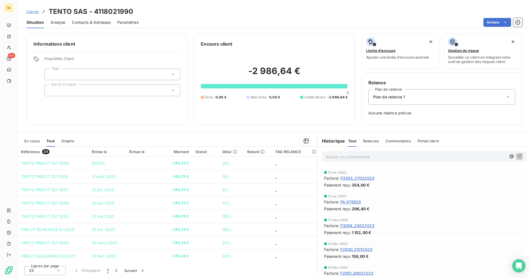
scroll to position [221, 0]
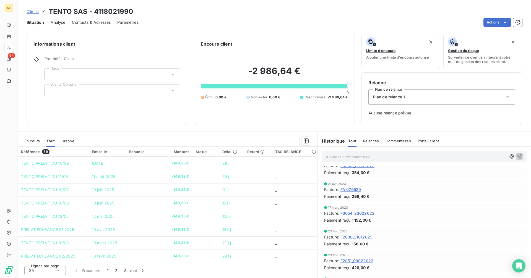
click at [353, 191] on span "FA 076529" at bounding box center [351, 190] width 20 height 6
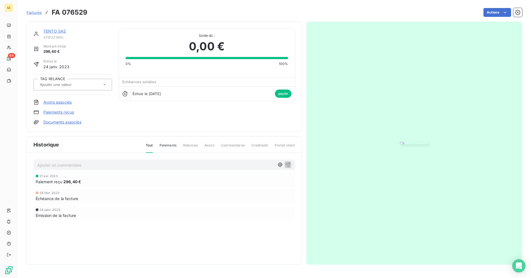
click at [429, 142] on img "button" at bounding box center [414, 143] width 29 height 2
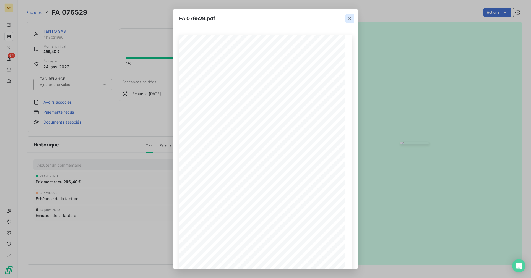
click at [354, 15] on button "button" at bounding box center [350, 18] width 9 height 9
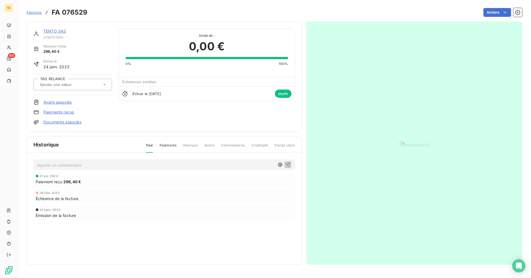
click at [57, 30] on link "TENTO SAS" at bounding box center [54, 31] width 22 height 5
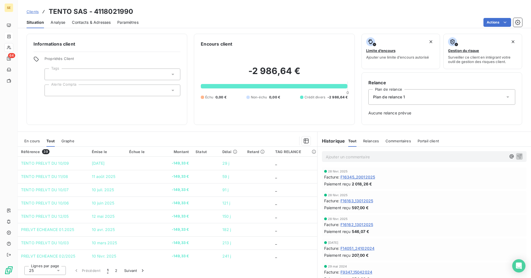
click at [35, 138] on div "En cours" at bounding box center [31, 141] width 15 height 12
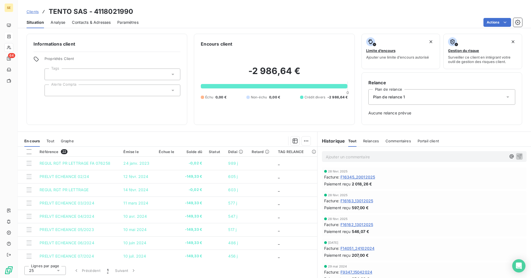
click at [366, 177] on span "F16345_20012025" at bounding box center [358, 177] width 35 height 6
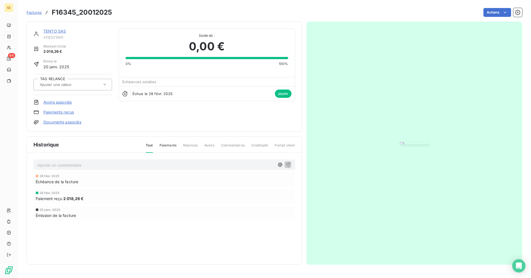
click at [400, 144] on img "button" at bounding box center [414, 143] width 29 height 2
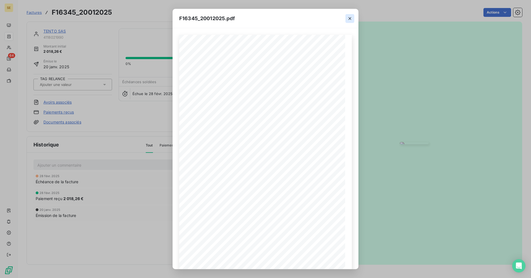
click at [349, 19] on icon "button" at bounding box center [350, 19] width 6 height 6
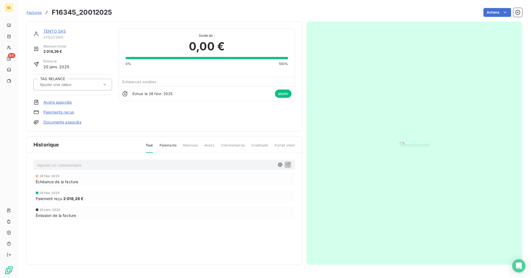
click at [55, 31] on link "TENTO SAS" at bounding box center [54, 31] width 22 height 5
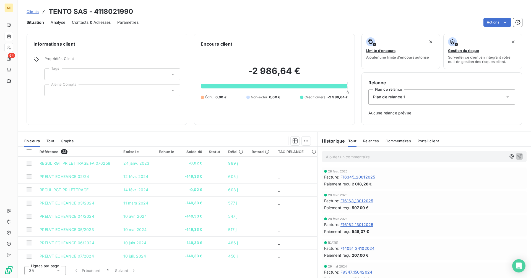
click at [33, 141] on span "En cours" at bounding box center [31, 141] width 15 height 4
click at [51, 140] on span "Tout" at bounding box center [50, 141] width 8 height 4
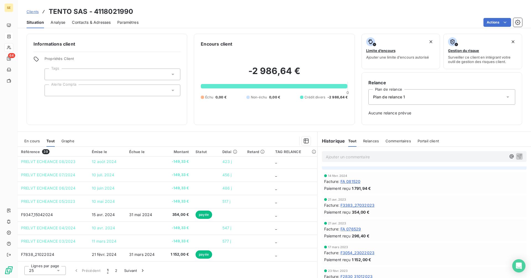
scroll to position [154, 0]
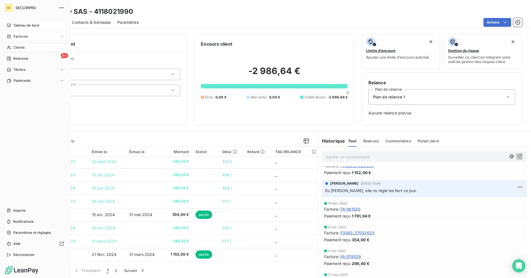
click at [11, 26] on div "Tableau de bord" at bounding box center [35, 25] width 62 height 9
